Goal: Task Accomplishment & Management: Manage account settings

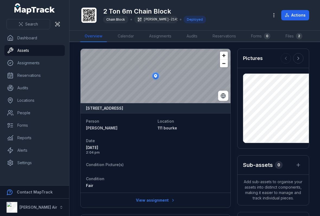
click at [27, 50] on link "Assets" at bounding box center [34, 50] width 60 height 11
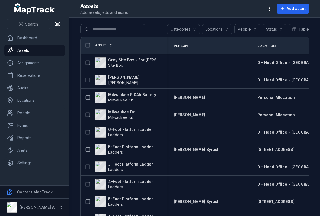
click at [273, 8] on button "button" at bounding box center [269, 9] width 10 height 10
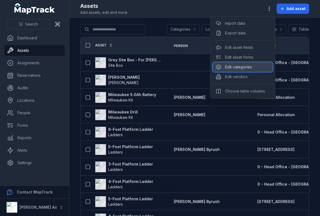
click at [232, 64] on div "Edit categories" at bounding box center [243, 67] width 60 height 10
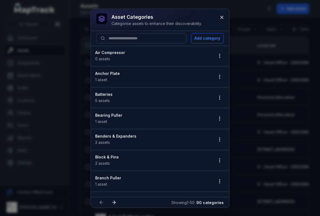
click at [220, 53] on icon "button" at bounding box center [219, 55] width 5 height 5
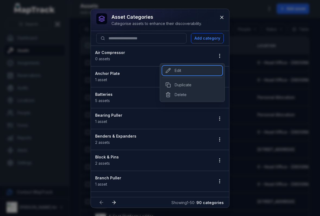
click at [179, 67] on div "Edit" at bounding box center [192, 71] width 60 height 10
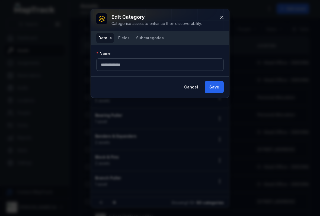
click at [125, 40] on button "Fields" at bounding box center [124, 38] width 16 height 10
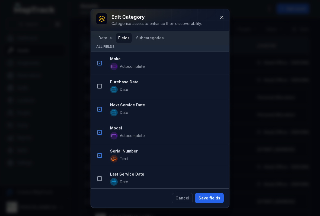
scroll to position [289, 0]
click at [224, 17] on icon at bounding box center [221, 17] width 5 height 5
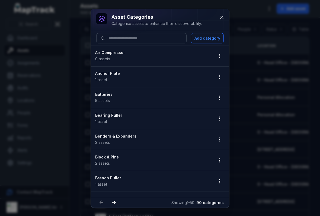
click at [220, 75] on icon "button" at bounding box center [219, 76] width 5 height 5
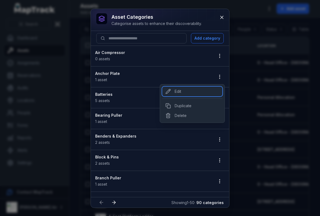
click at [182, 94] on div "Edit" at bounding box center [192, 91] width 60 height 10
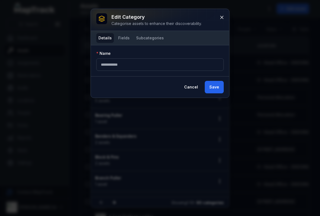
click at [117, 42] on button "Fields" at bounding box center [124, 38] width 16 height 10
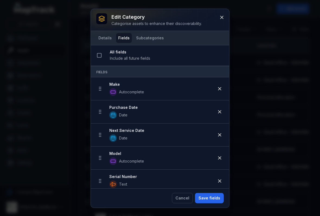
click at [219, 112] on icon at bounding box center [219, 111] width 3 height 3
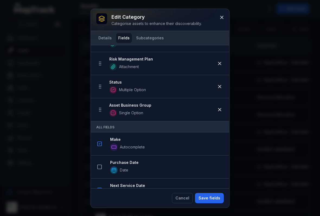
scroll to position [233, 0]
click at [209, 197] on button "Save fields" at bounding box center [209, 198] width 29 height 10
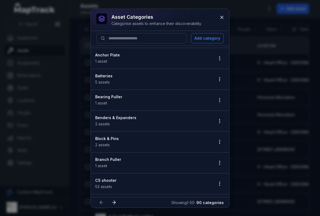
scroll to position [10, 0]
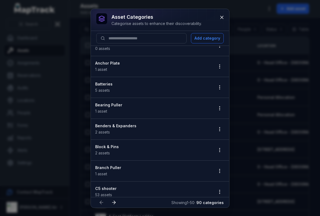
click at [220, 88] on icon "button" at bounding box center [219, 87] width 5 height 5
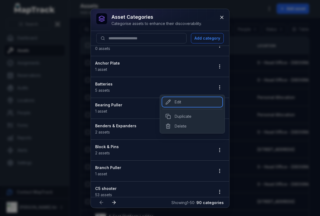
click at [176, 106] on div "Edit" at bounding box center [192, 102] width 60 height 10
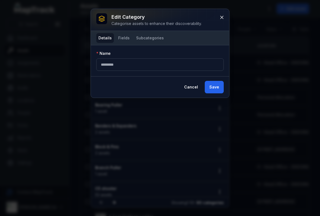
click at [116, 39] on button "Fields" at bounding box center [124, 38] width 16 height 10
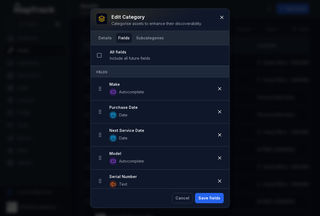
click at [221, 113] on icon at bounding box center [219, 111] width 5 height 5
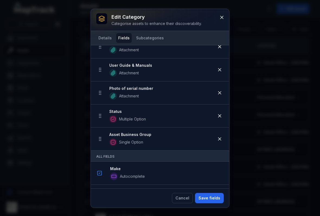
scroll to position [160, 0]
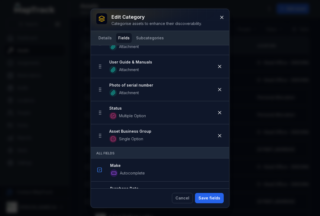
click at [210, 200] on button "Save fields" at bounding box center [209, 198] width 29 height 10
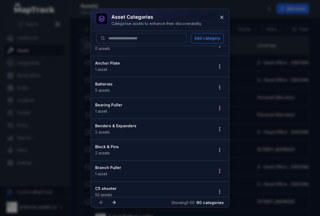
click at [221, 105] on button "button" at bounding box center [219, 108] width 10 height 10
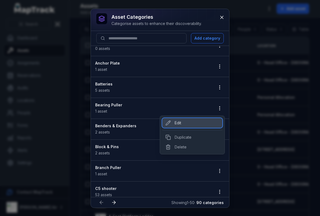
click at [180, 123] on div "Edit" at bounding box center [192, 123] width 60 height 10
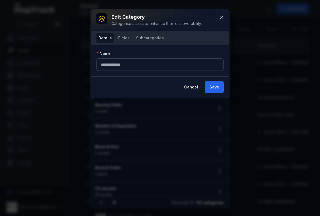
click at [121, 36] on button "Fields" at bounding box center [124, 38] width 16 height 10
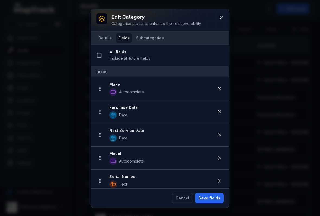
click at [213, 110] on strong "Purchase Date" at bounding box center [161, 107] width 105 height 5
click at [217, 110] on icon at bounding box center [219, 111] width 5 height 5
click at [207, 199] on button "Save fields" at bounding box center [209, 198] width 29 height 10
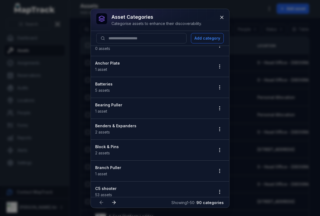
click at [222, 19] on icon at bounding box center [221, 17] width 5 height 5
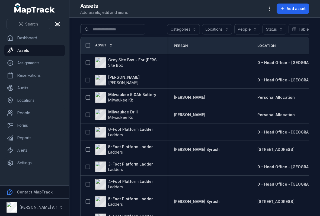
click at [271, 12] on button "button" at bounding box center [269, 9] width 10 height 10
